Goal: Task Accomplishment & Management: Complete application form

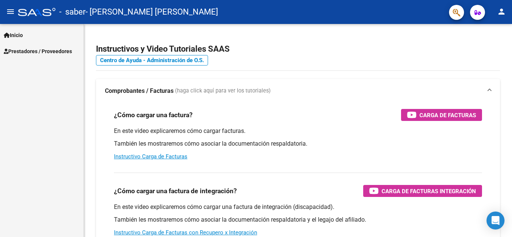
click at [54, 50] on span "Prestadores / Proveedores" at bounding box center [38, 51] width 68 height 8
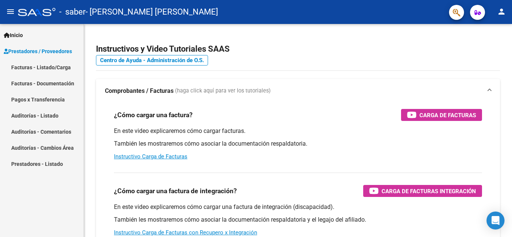
click at [58, 49] on span "Prestadores / Proveedores" at bounding box center [38, 51] width 68 height 8
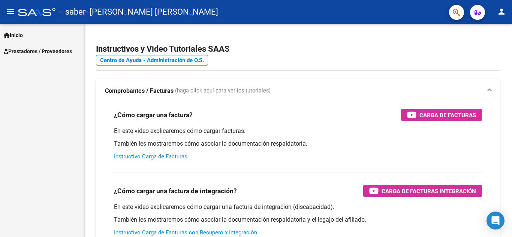
click at [63, 54] on span "Prestadores / Proveedores" at bounding box center [38, 51] width 68 height 8
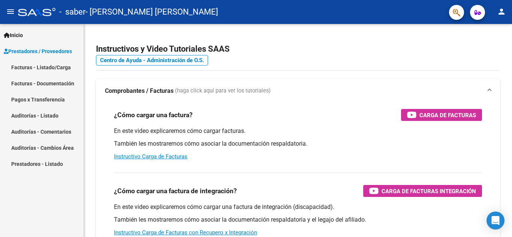
click at [66, 69] on link "Facturas - Listado/Carga" at bounding box center [42, 67] width 84 height 16
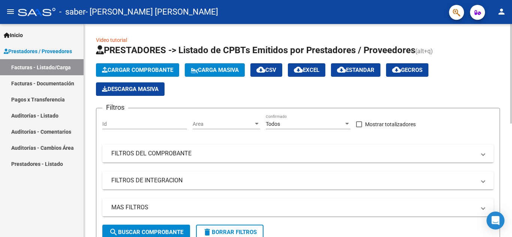
click at [137, 71] on span "Cargar Comprobante" at bounding box center [137, 70] width 71 height 7
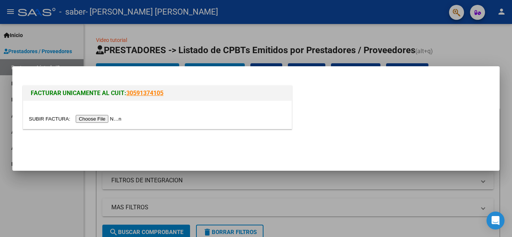
click at [92, 118] on input "file" at bounding box center [76, 119] width 95 height 8
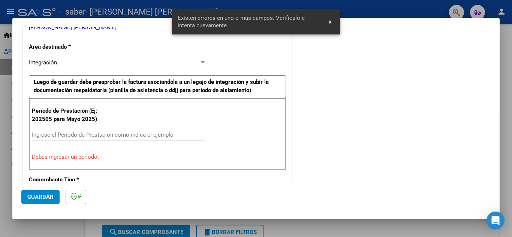
scroll to position [170, 0]
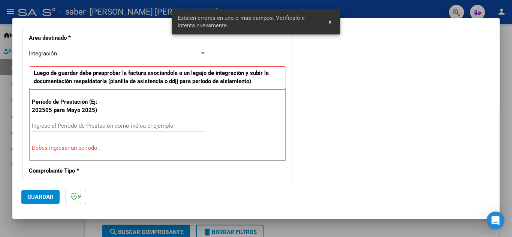
click at [88, 122] on div "Ingrese el Período de Prestación como indica el ejemplo" at bounding box center [118, 125] width 173 height 11
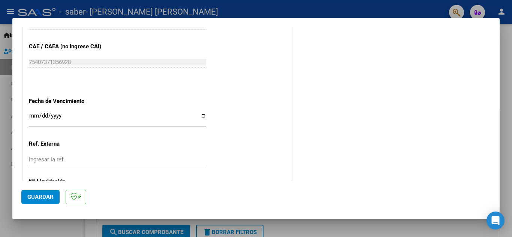
scroll to position [470, 0]
type input "202509"
click at [201, 115] on input "Ingresar la fecha" at bounding box center [117, 118] width 177 height 12
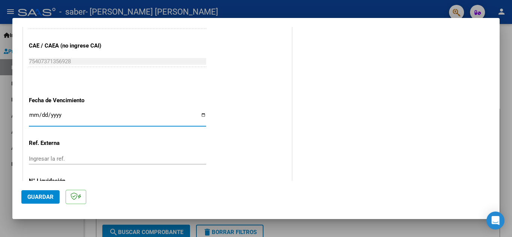
click at [202, 114] on input "2025-10-02" at bounding box center [117, 118] width 177 height 12
type input "2025-10-12"
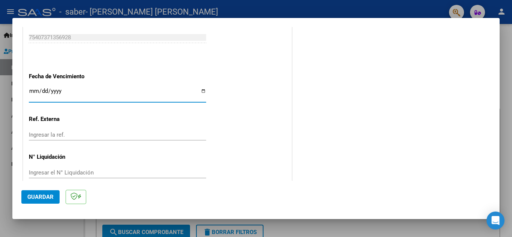
scroll to position [506, 0]
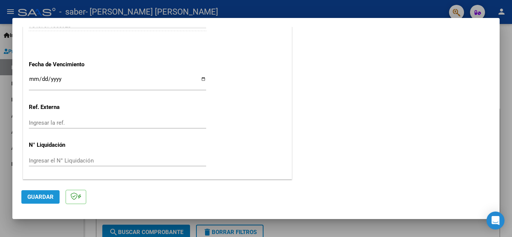
click at [42, 196] on span "Guardar" at bounding box center [40, 197] width 26 height 7
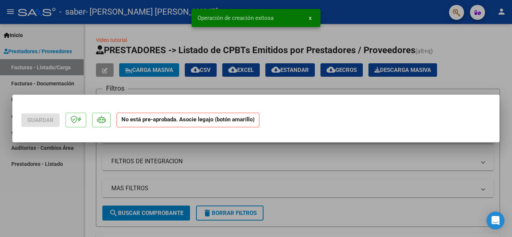
scroll to position [0, 0]
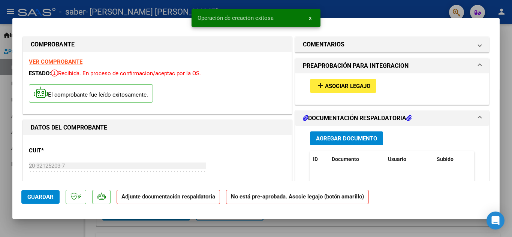
click at [341, 83] on span "add Asociar Legajo" at bounding box center [343, 86] width 54 height 7
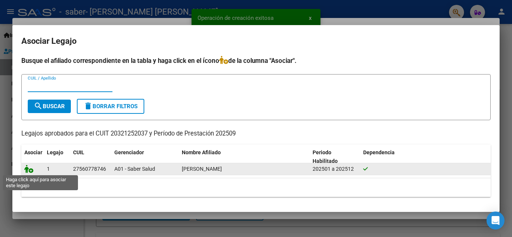
click at [29, 168] on icon at bounding box center [28, 169] width 9 height 8
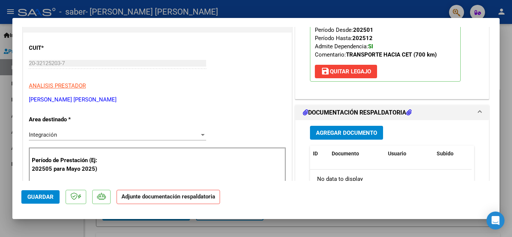
scroll to position [113, 0]
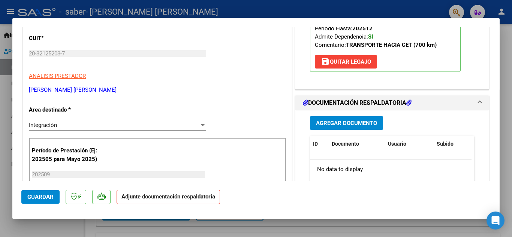
click at [342, 123] on span "Agregar Documento" at bounding box center [346, 123] width 61 height 7
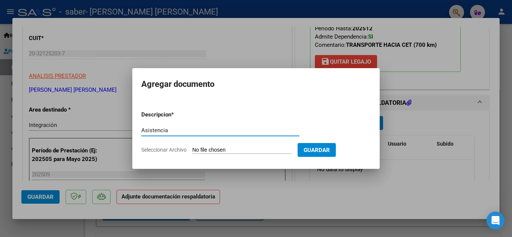
type input "Asistencia"
click at [207, 145] on form "Descripcion * Asistencia Escriba aquí una descripcion Seleccionar Archivo Guard…" at bounding box center [256, 132] width 230 height 55
click at [203, 149] on input "Seleccionar Archivo" at bounding box center [241, 150] width 99 height 7
type input "C:\fakepath\Cuelho Valentina asistencia 09-2025.pdf"
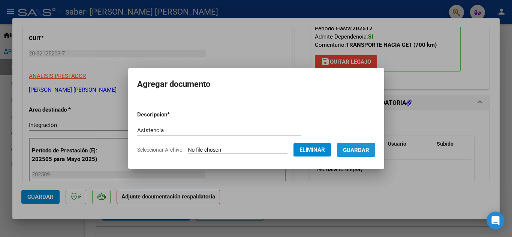
click at [357, 152] on span "Guardar" at bounding box center [356, 150] width 26 height 7
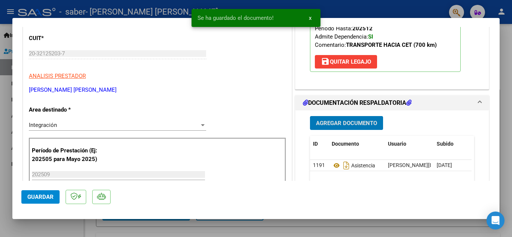
click at [338, 122] on span "Agregar Documento" at bounding box center [346, 123] width 61 height 7
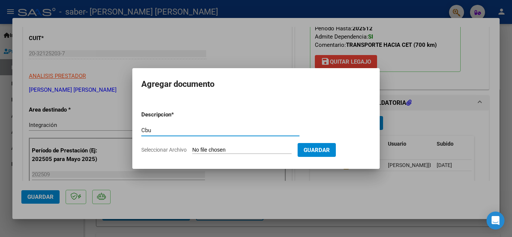
type input "Cbu"
click at [213, 147] on input "Seleccionar Archivo" at bounding box center [241, 150] width 99 height 7
type input "C:\fakepath\CBU ORIGINAL TTE (2) (1) (1) (1) (1).pdf"
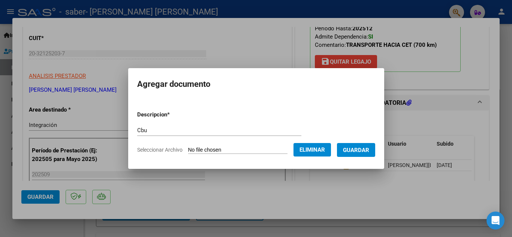
click at [360, 150] on span "Guardar" at bounding box center [356, 150] width 26 height 7
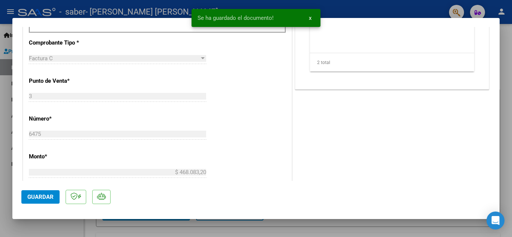
scroll to position [338, 0]
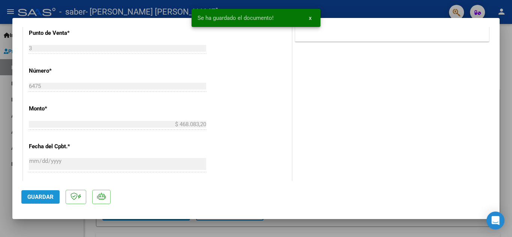
click at [35, 198] on span "Guardar" at bounding box center [40, 197] width 26 height 7
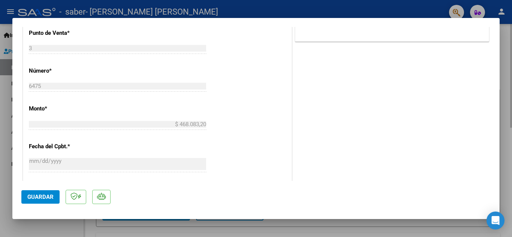
drag, startPoint x: 363, startPoint y: 11, endPoint x: 368, endPoint y: 77, distance: 66.2
click at [362, 11] on div at bounding box center [256, 118] width 512 height 237
type input "$ 0,00"
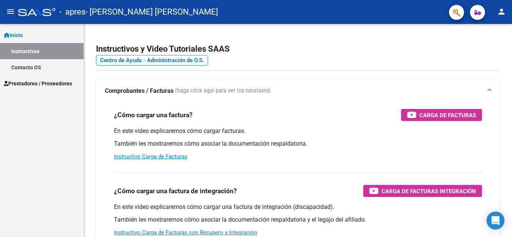
click at [57, 83] on span "Prestadores / Proveedores" at bounding box center [38, 84] width 68 height 8
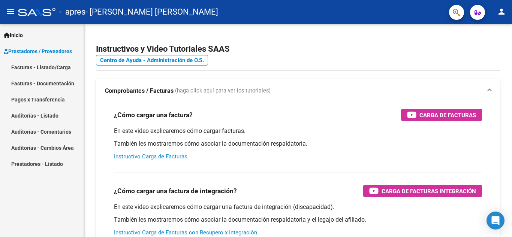
click at [56, 66] on link "Facturas - Listado/Carga" at bounding box center [42, 67] width 84 height 16
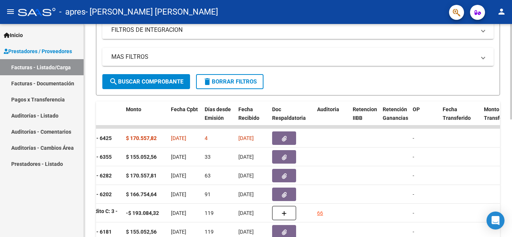
scroll to position [150, 0]
